Goal: Check status

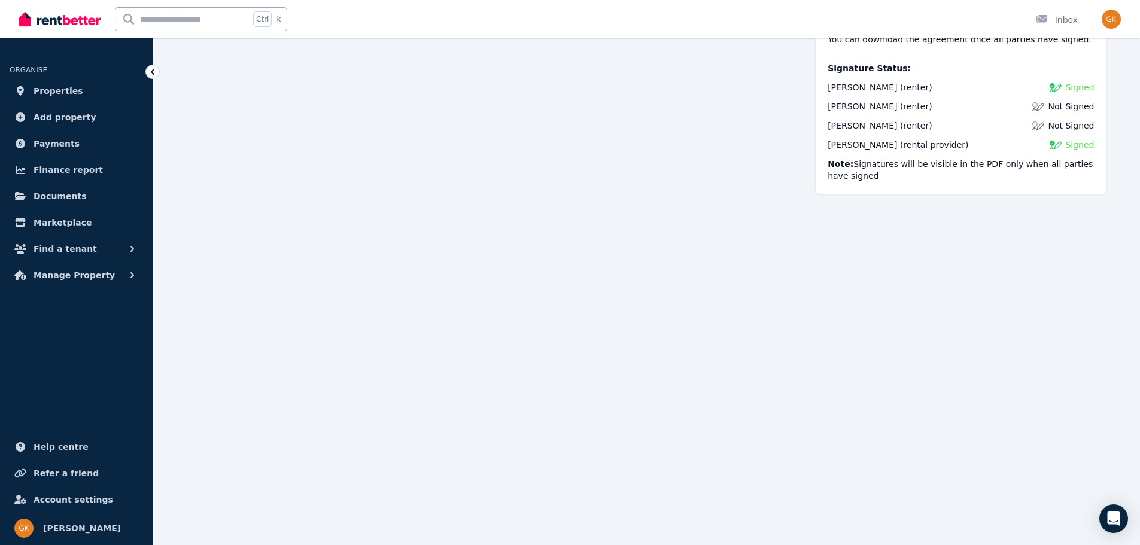
scroll to position [778, 0]
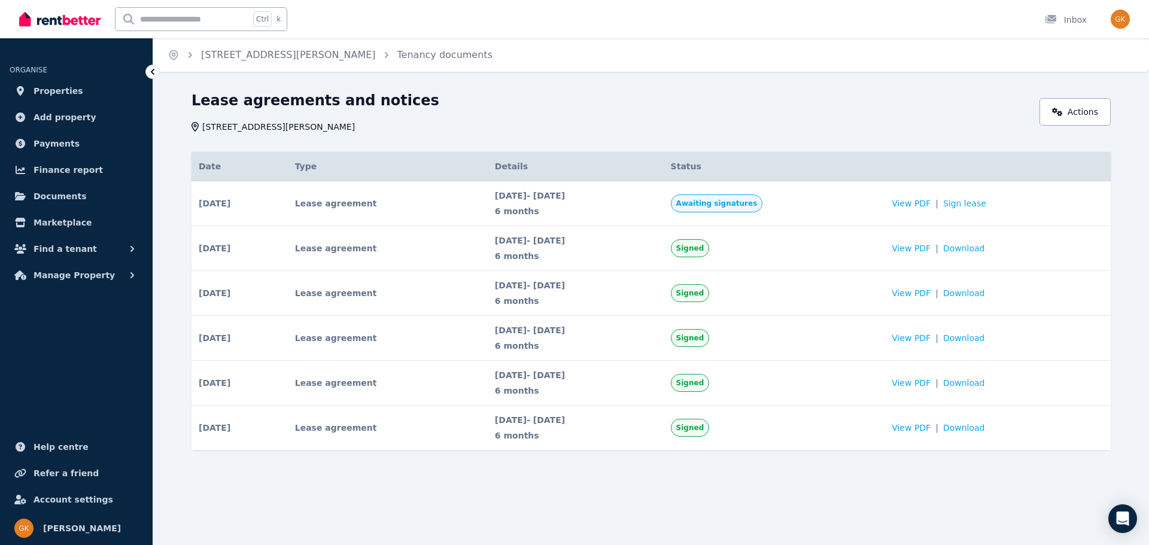
click at [153, 69] on icon at bounding box center [153, 72] width 12 height 12
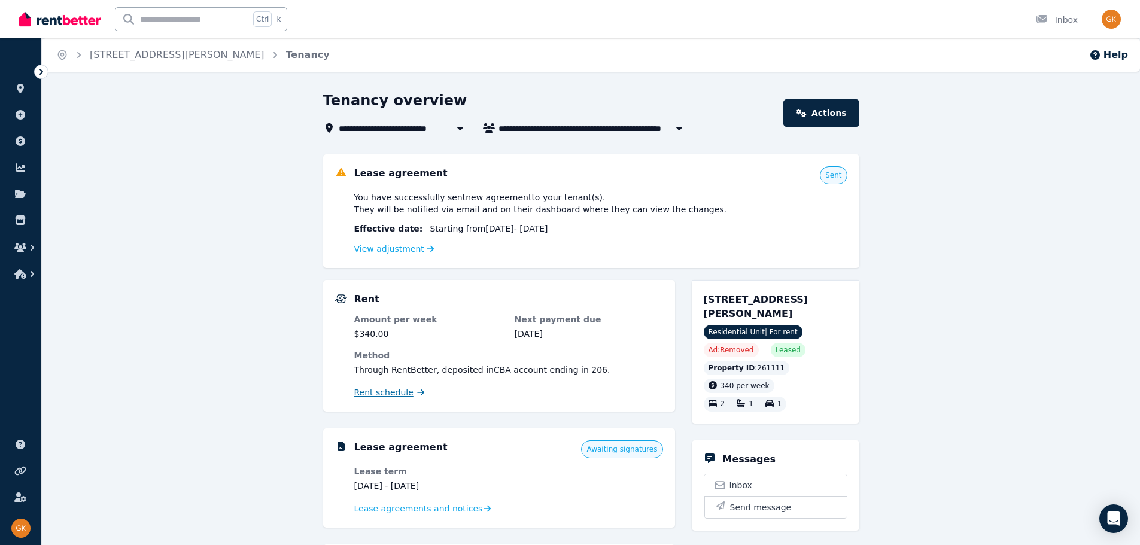
click at [364, 393] on span "Rent schedule" at bounding box center [383, 392] width 59 height 12
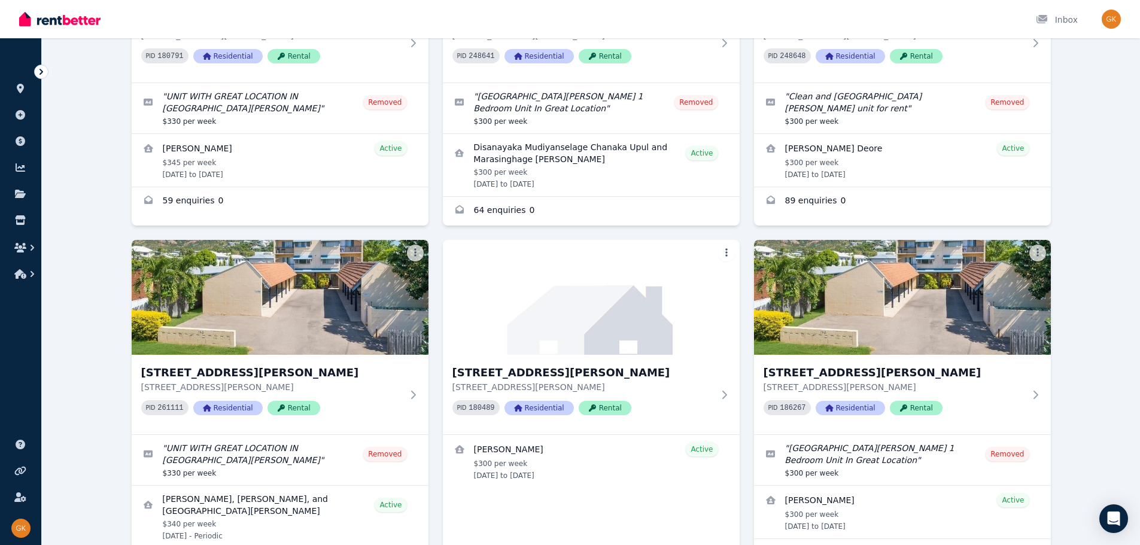
scroll to position [538, 0]
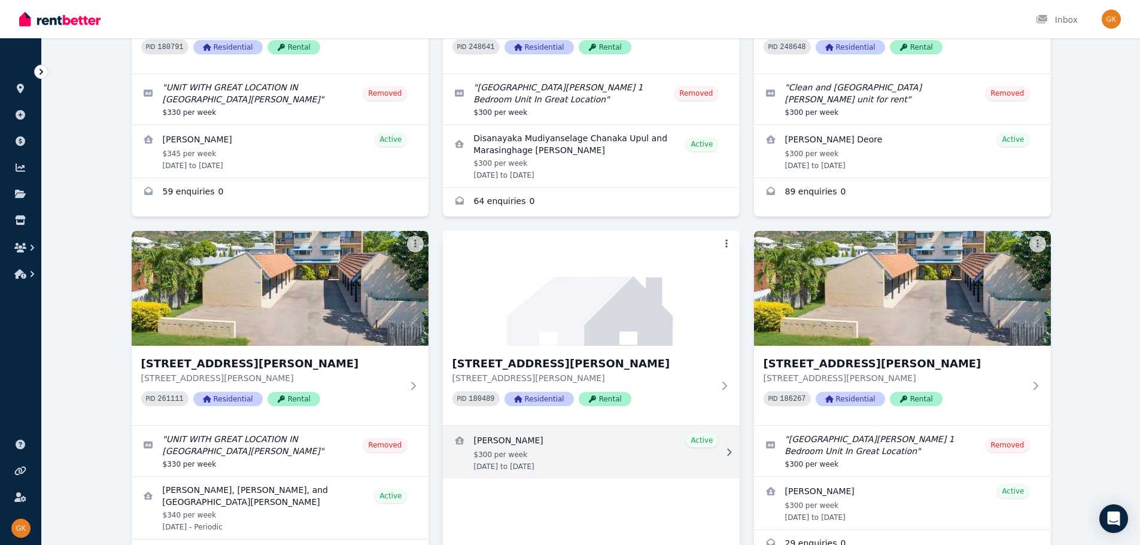
click at [528, 426] on link "View details for Jonathan Brookes" at bounding box center [591, 452] width 297 height 53
